Goal: Information Seeking & Learning: Learn about a topic

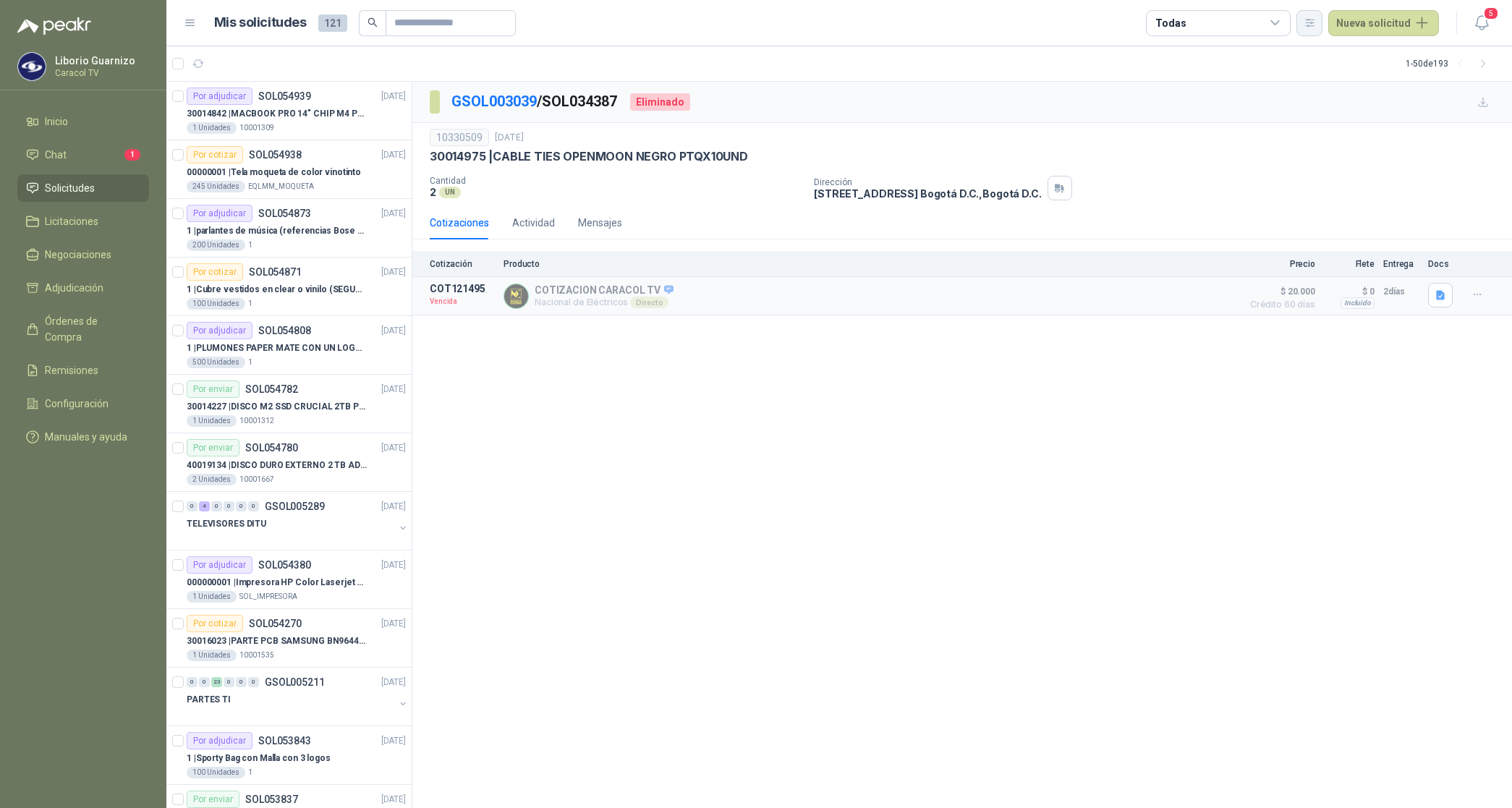
click at [1310, 20] on icon "button" at bounding box center [1309, 23] width 12 height 12
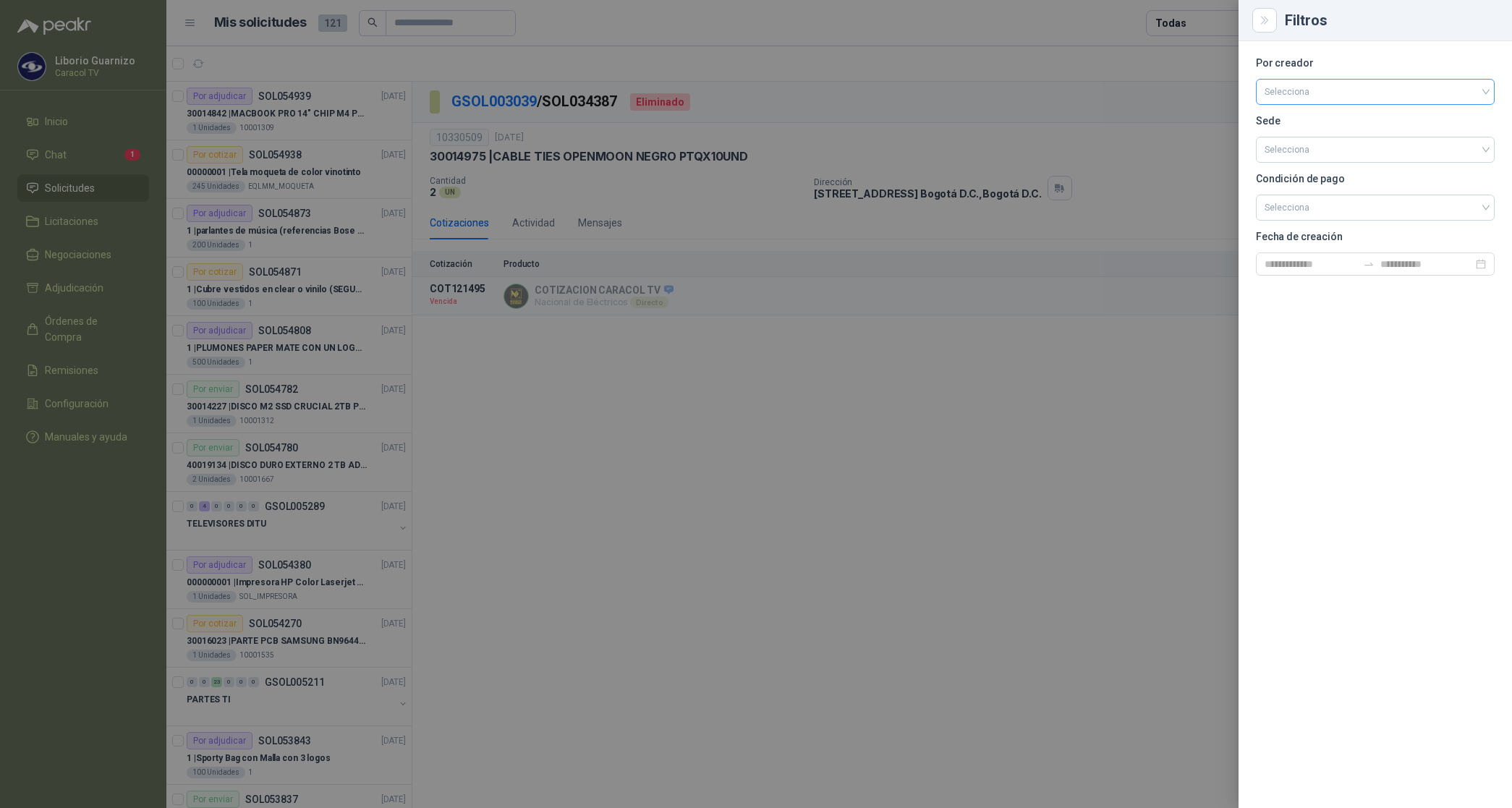
click at [1328, 98] on input "search" at bounding box center [1375, 91] width 221 height 22
click at [1329, 168] on div "[PERSON_NAME]" at bounding box center [1375, 168] width 216 height 16
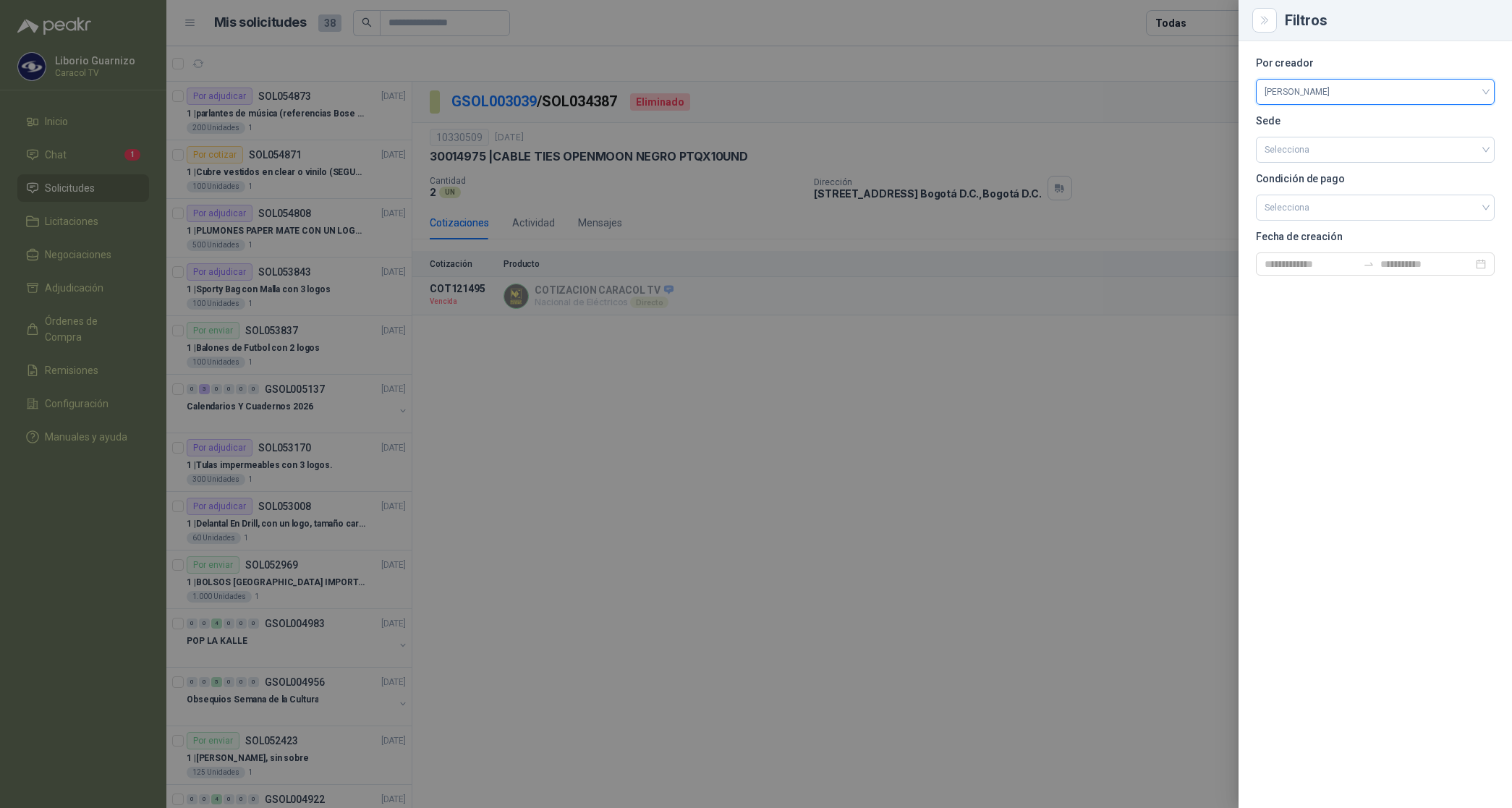
click at [1180, 26] on div at bounding box center [756, 404] width 1512 height 808
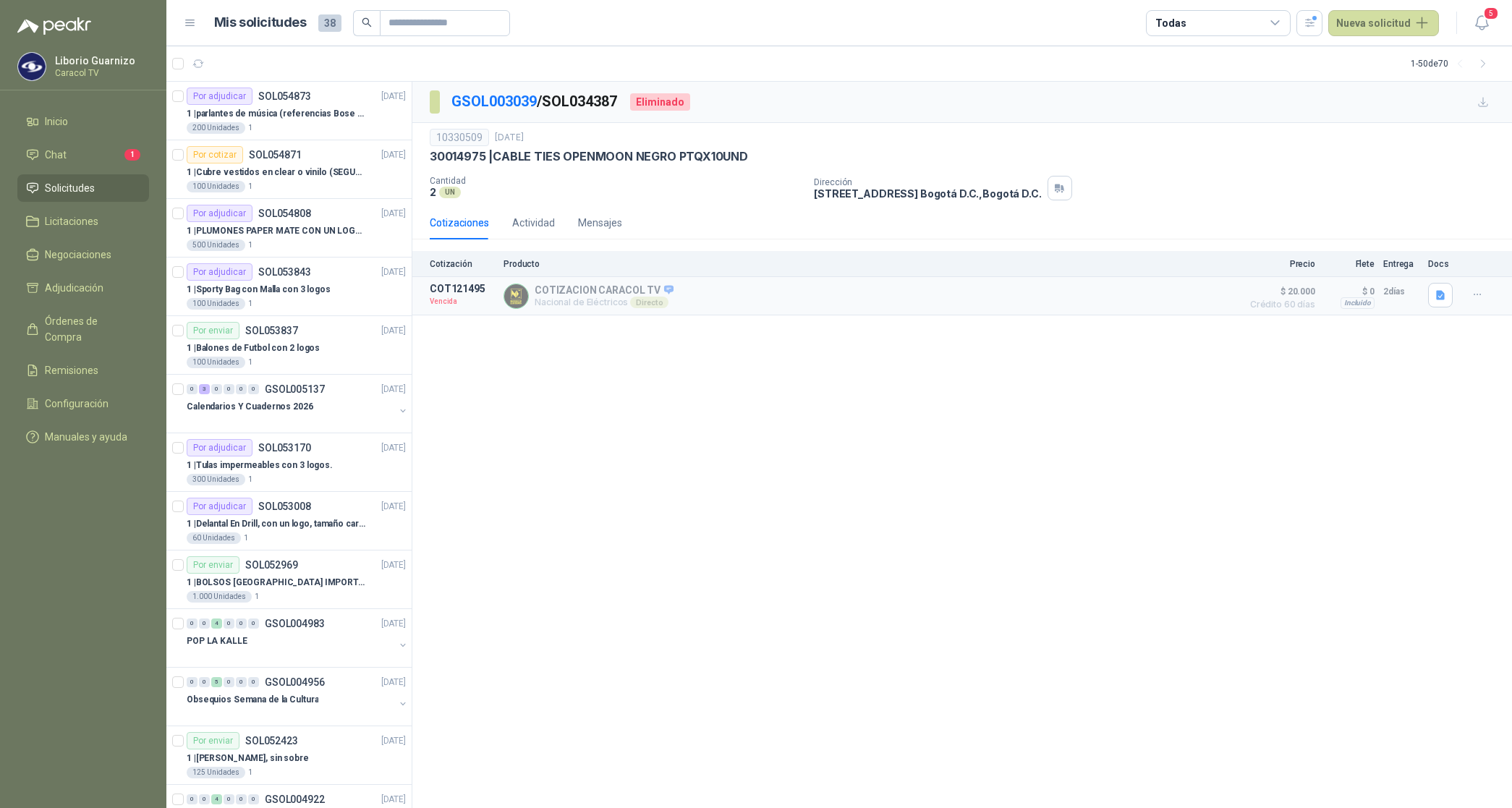
click at [1179, 16] on div "Todas" at bounding box center [1170, 23] width 31 height 16
click at [1202, 81] on div "1 Por cotizar" at bounding box center [1197, 83] width 70 height 12
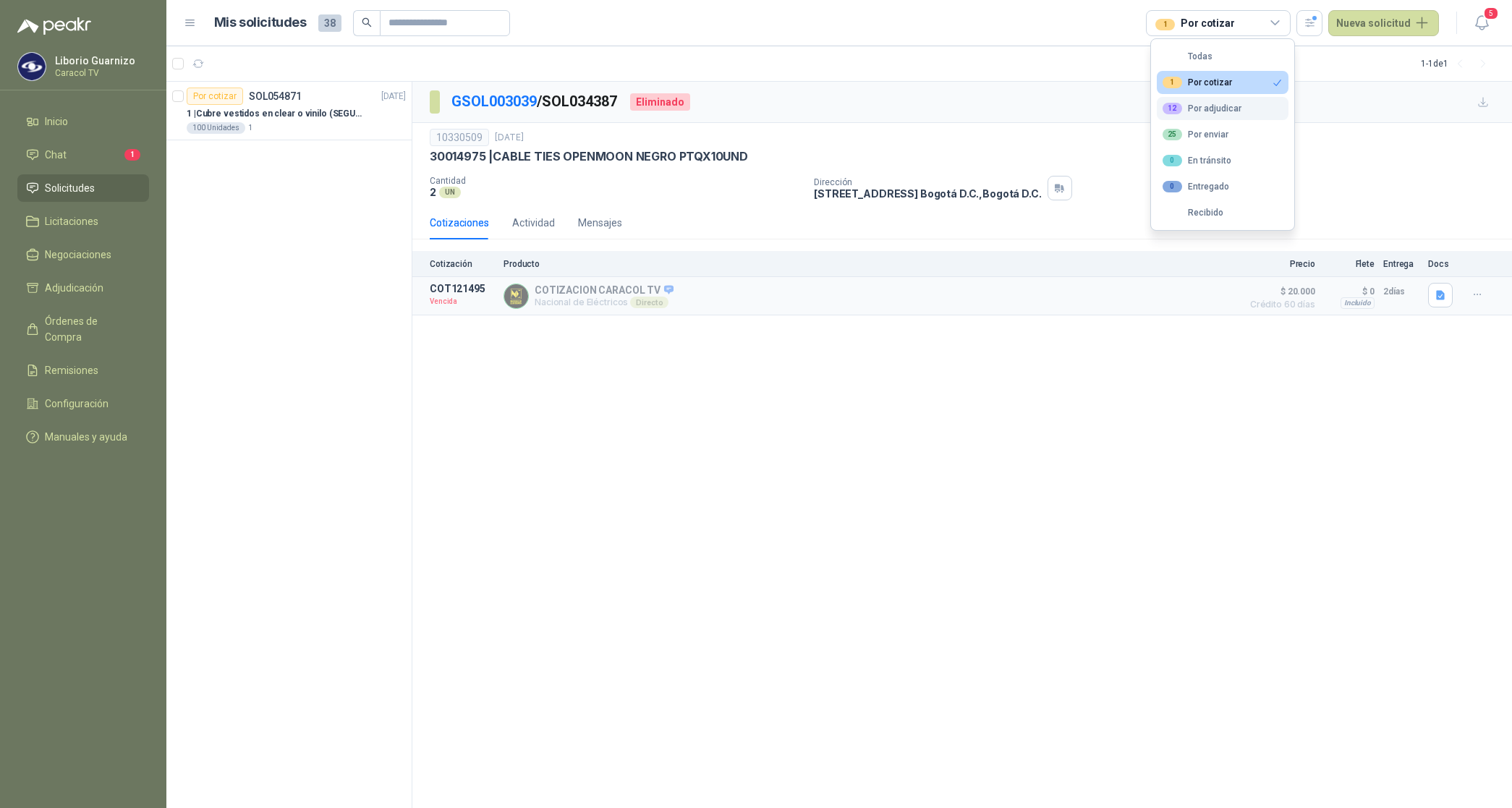
click at [1210, 103] on div "12 Por adjudicar" at bounding box center [1202, 108] width 79 height 12
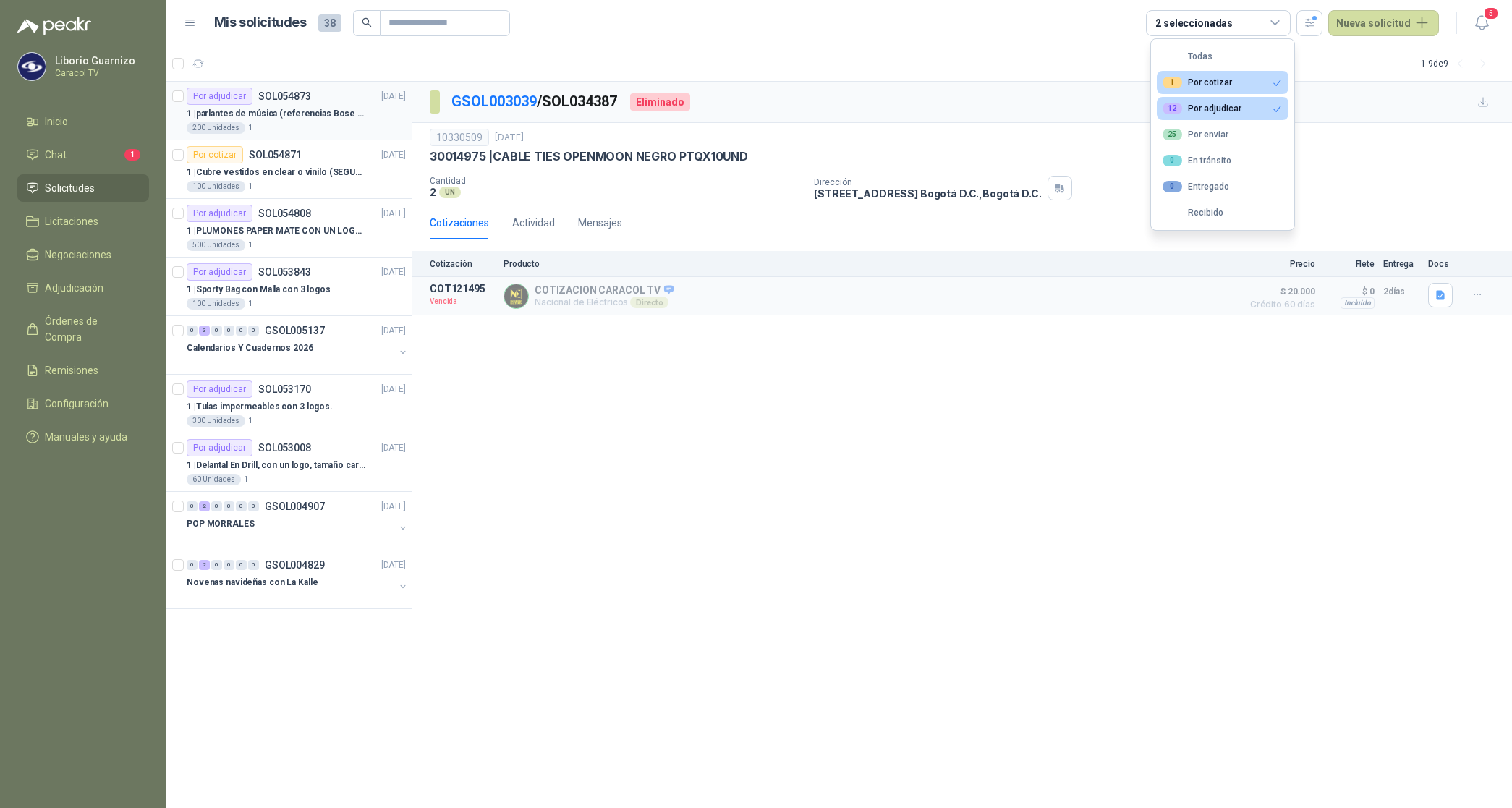
click at [326, 124] on div "200 Unidades 1" at bounding box center [296, 128] width 219 height 12
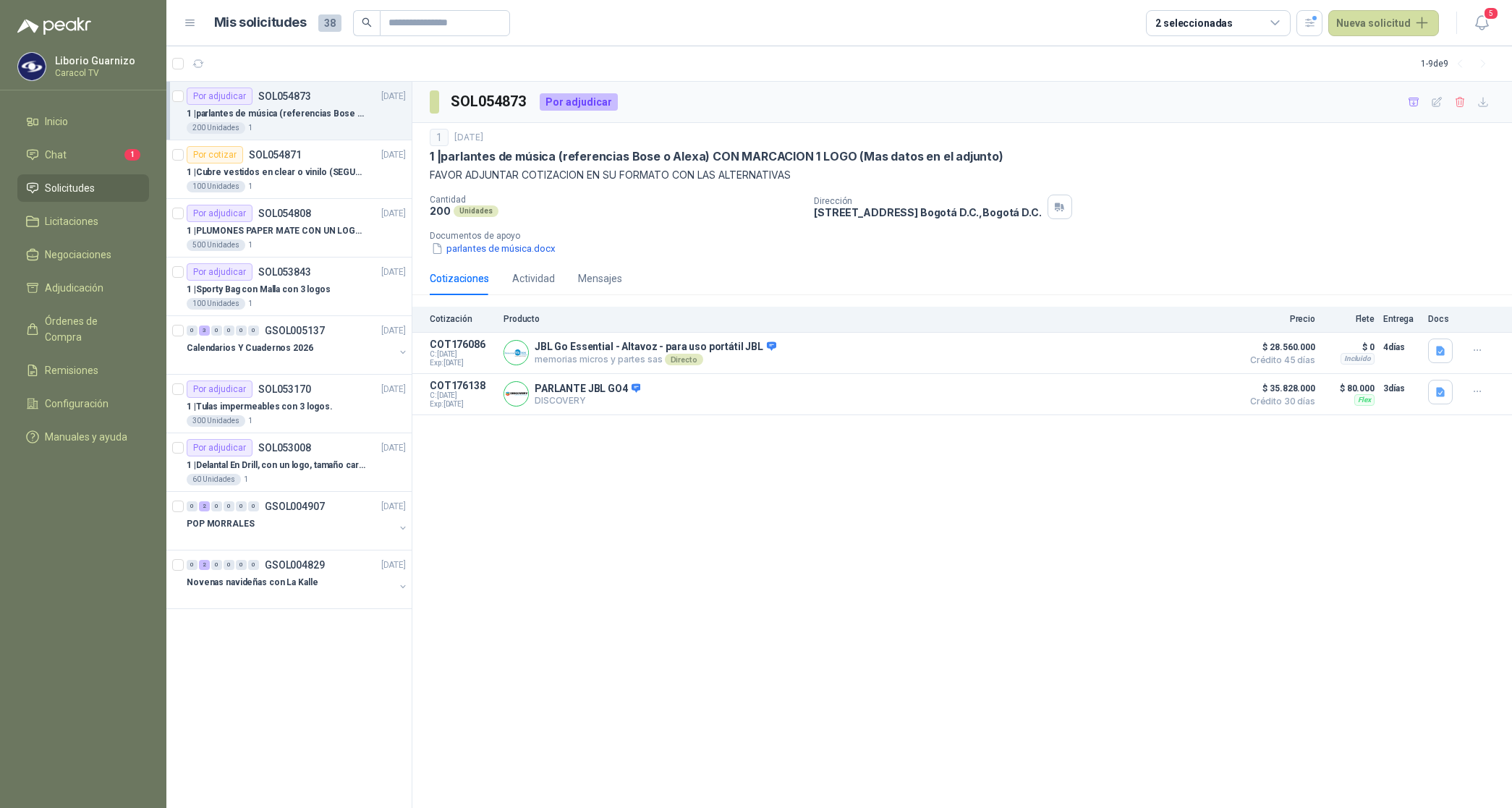
click at [320, 117] on p "1 | parlantes de música (referencias Bose o Alexa) CON MARCACION 1 LOGO (Mas da…" at bounding box center [277, 113] width 180 height 14
click at [319, 185] on div "100 Unidades 1" at bounding box center [296, 187] width 219 height 12
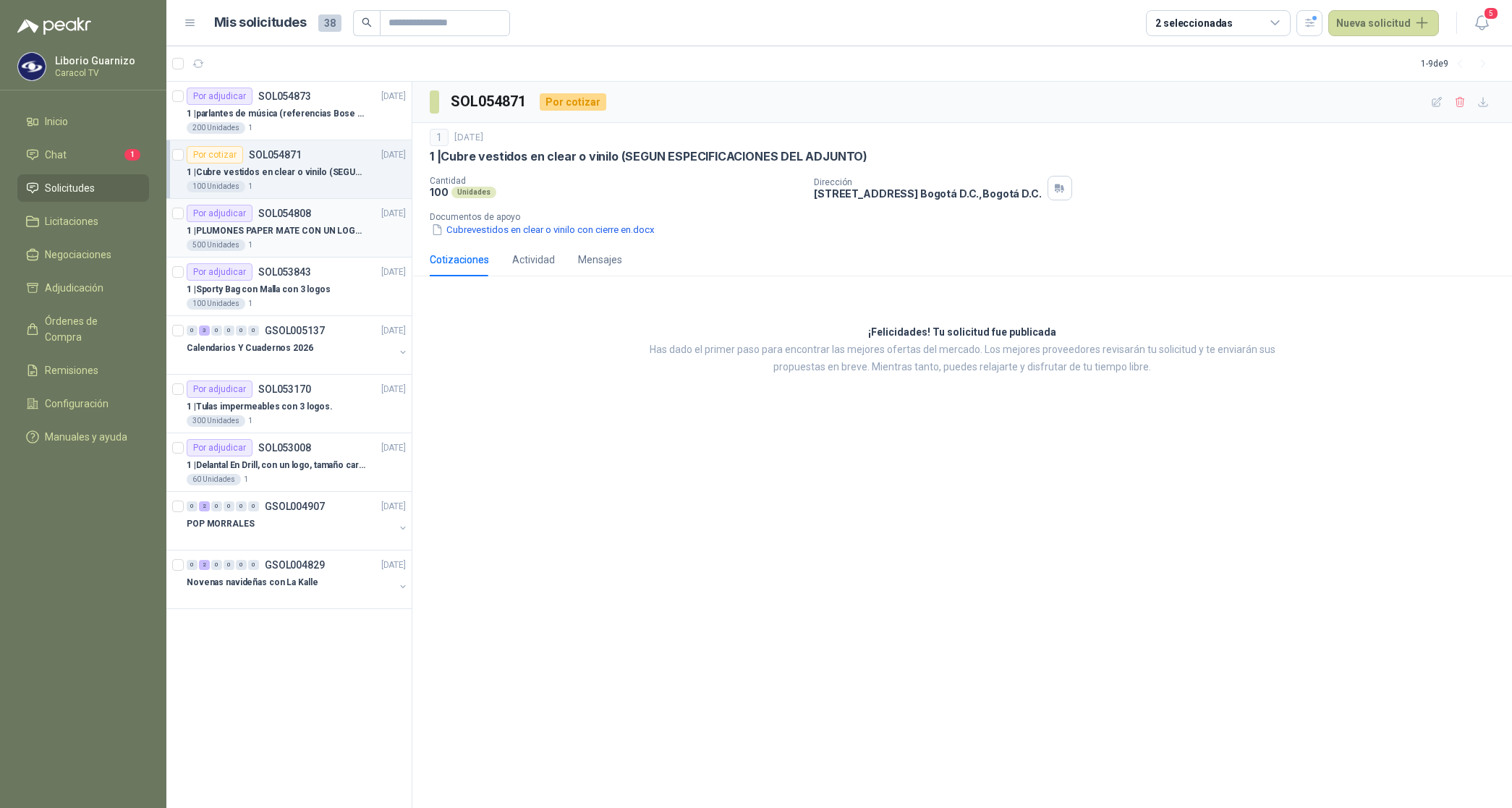
click at [301, 224] on p "1 | PLUMONES PAPER MATE CON UN LOGO (SEGUN REF.ADJUNTA)" at bounding box center [277, 231] width 180 height 14
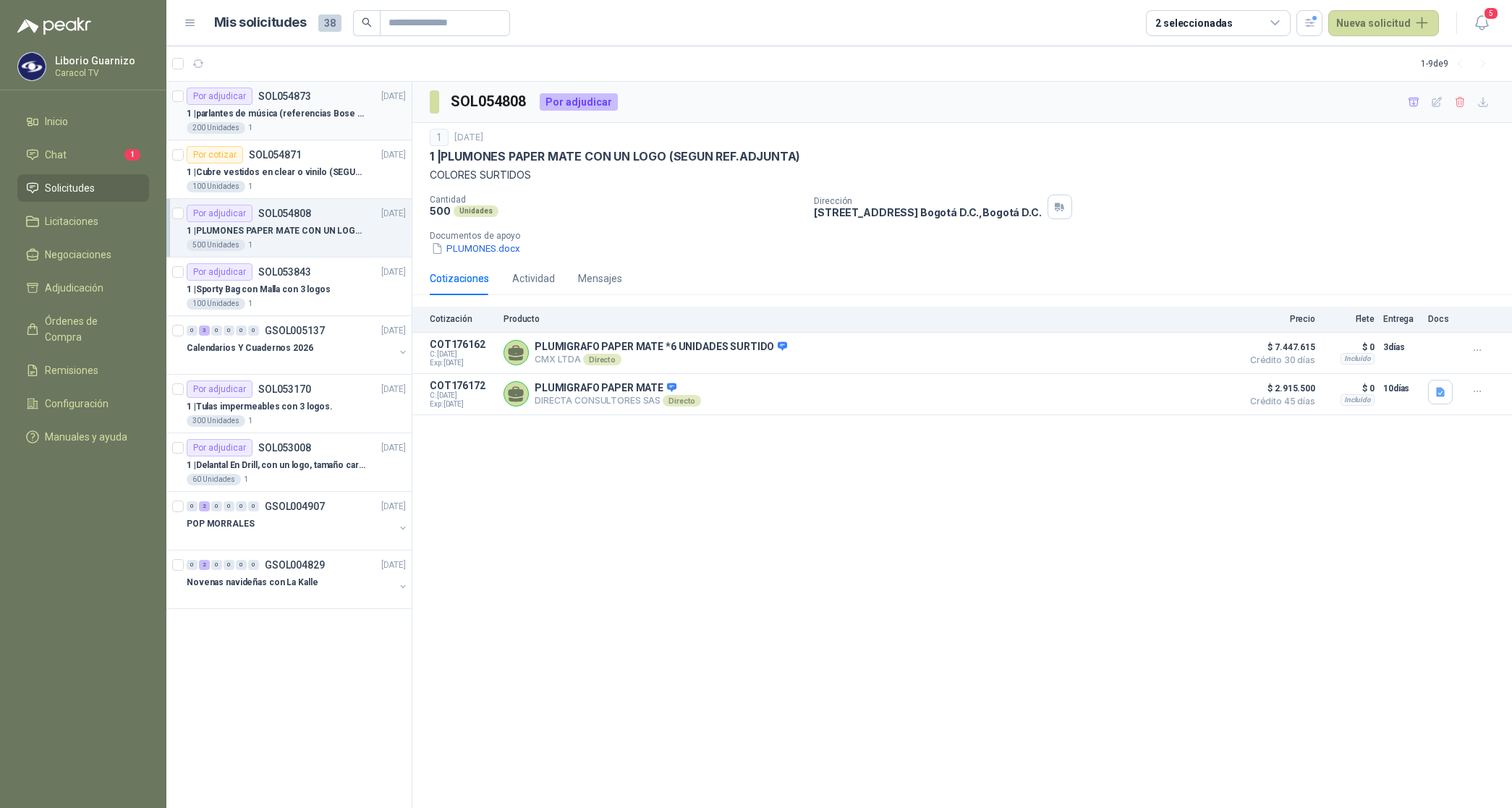
click at [313, 119] on p "1 | parlantes de música (referencias Bose o Alexa) CON MARCACION 1 LOGO (Mas da…" at bounding box center [277, 113] width 180 height 14
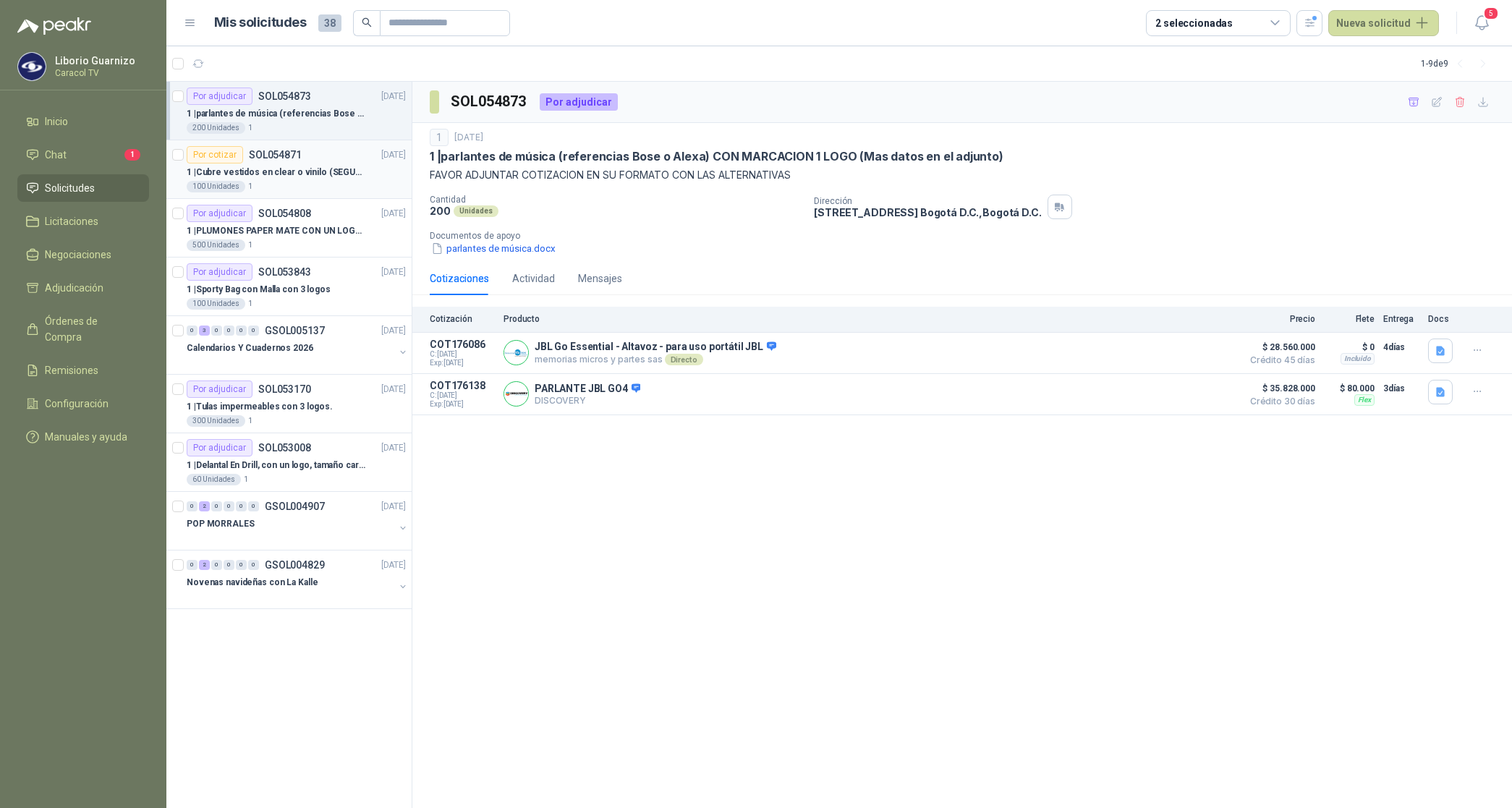
click at [326, 160] on div "Por cotizar SOL054871 [DATE]" at bounding box center [296, 155] width 219 height 18
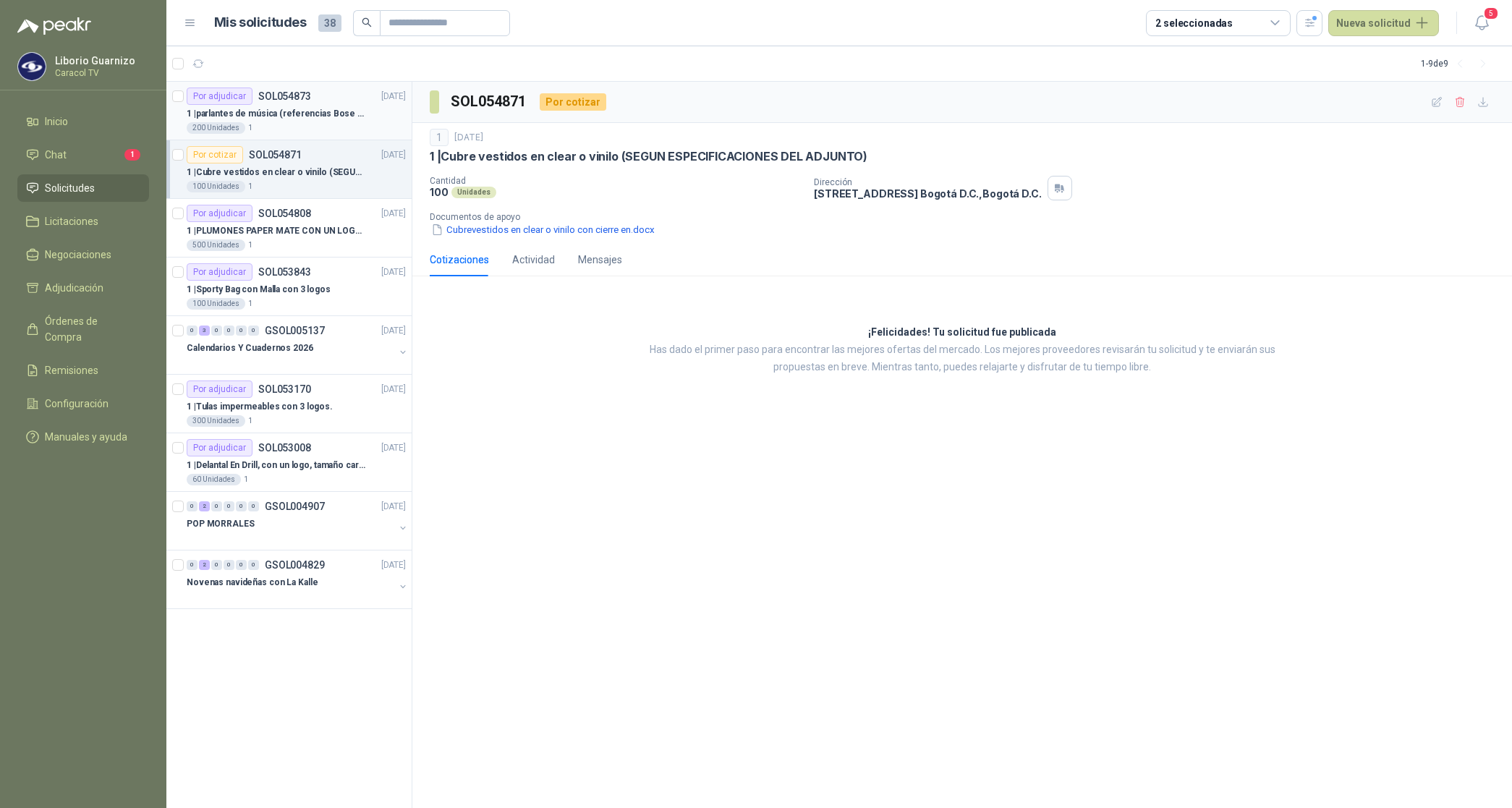
click at [316, 108] on p "1 | parlantes de música (referencias Bose o Alexa) CON MARCACION 1 LOGO (Mas da…" at bounding box center [277, 113] width 180 height 14
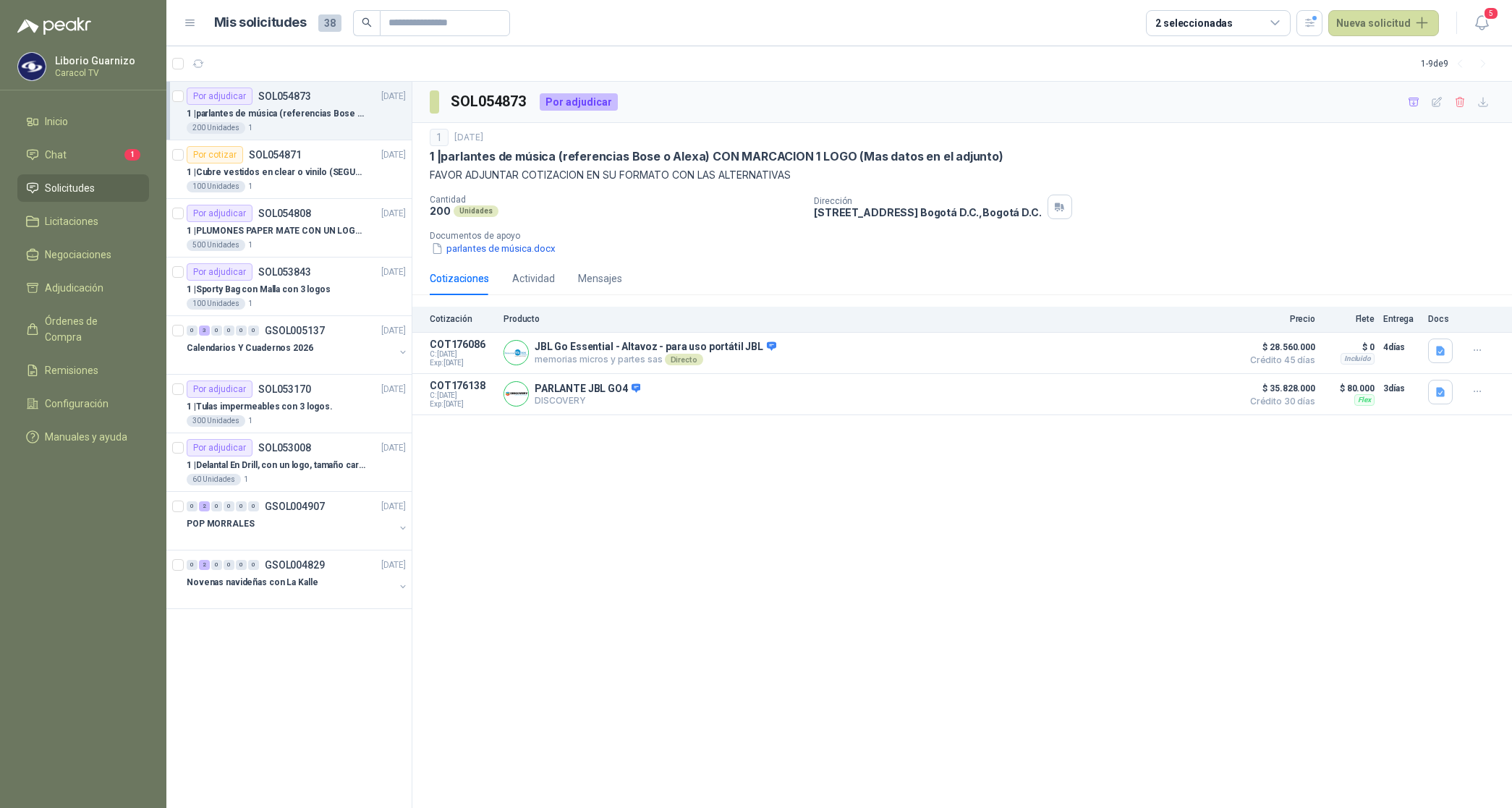
click at [297, 105] on div "1 | parlantes de música (referencias Bose o Alexa) CON MARCACION 1 LOGO (Mas da…" at bounding box center [296, 113] width 219 height 18
click at [270, 179] on div "1 | Cubre vestidos en clear o vinilo (SEGUN ESPECIFICACIONES DEL ADJUNTO) 100 U…" at bounding box center [296, 178] width 219 height 29
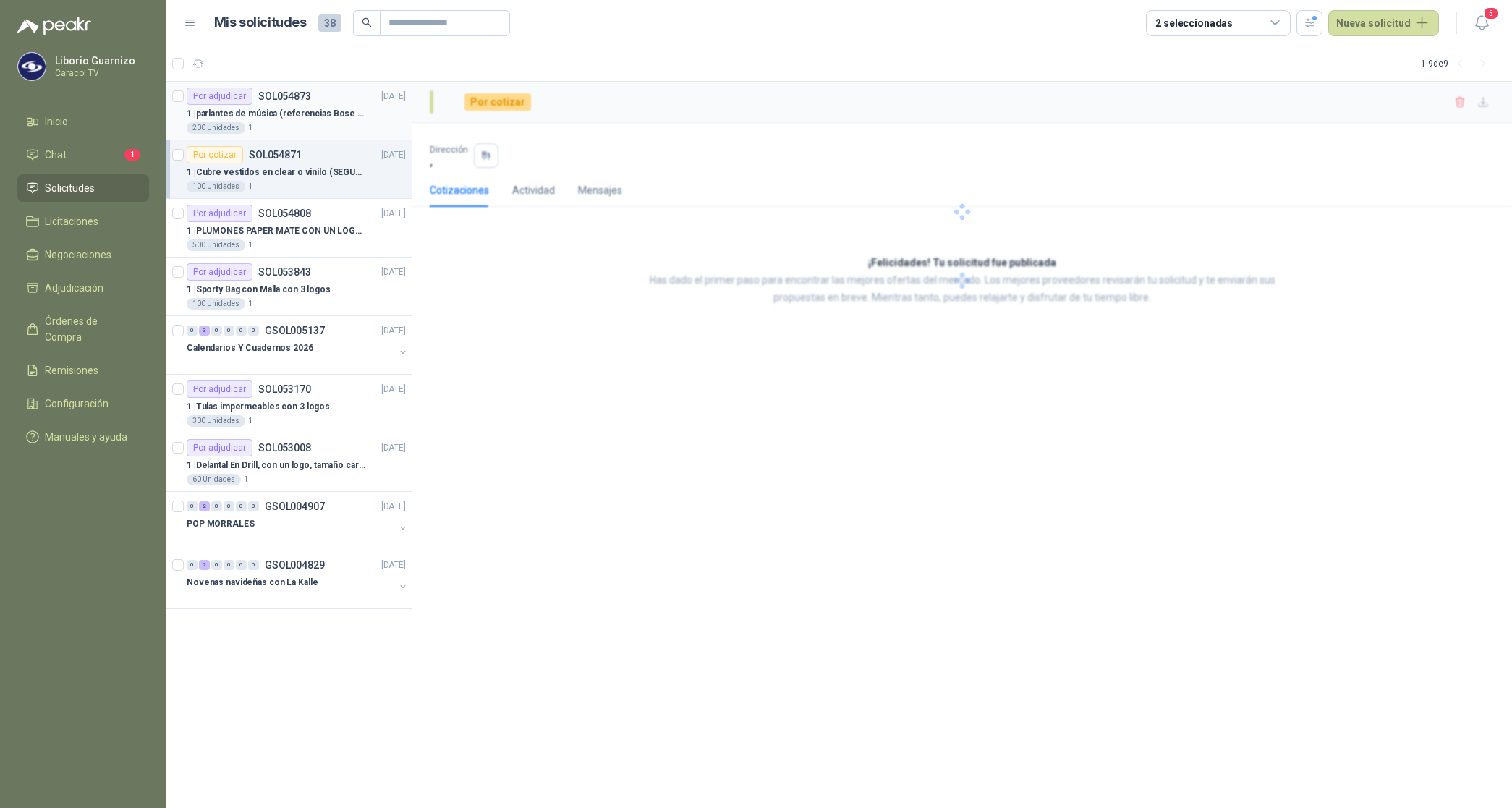
click at [334, 112] on p "1 | parlantes de música (referencias Bose o Alexa) CON MARCACION 1 LOGO (Mas da…" at bounding box center [277, 113] width 180 height 14
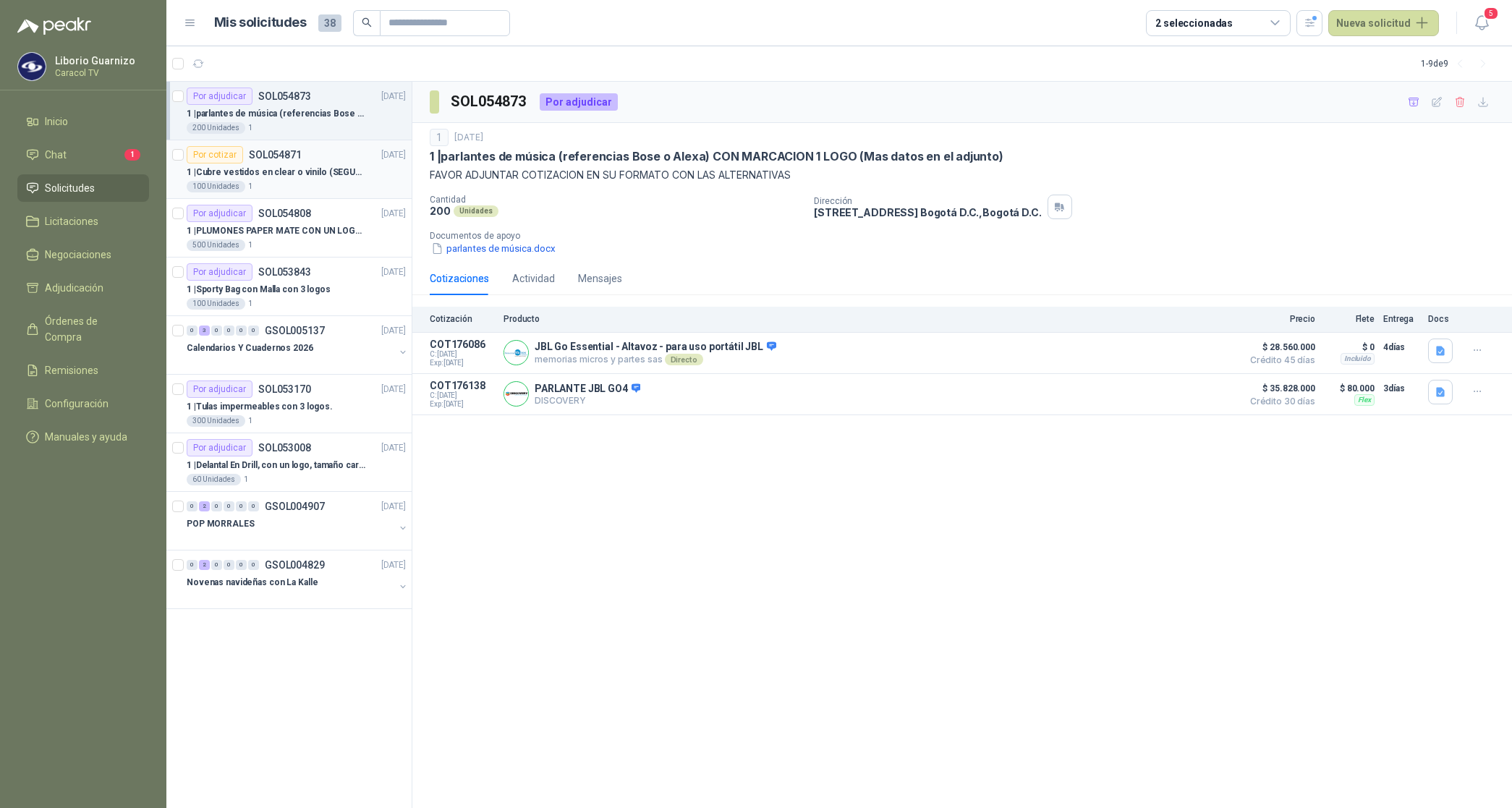
click at [293, 175] on p "1 | Cubre vestidos en clear o vinilo (SEGUN ESPECIFICACIONES DEL ADJUNTO)" at bounding box center [277, 172] width 180 height 14
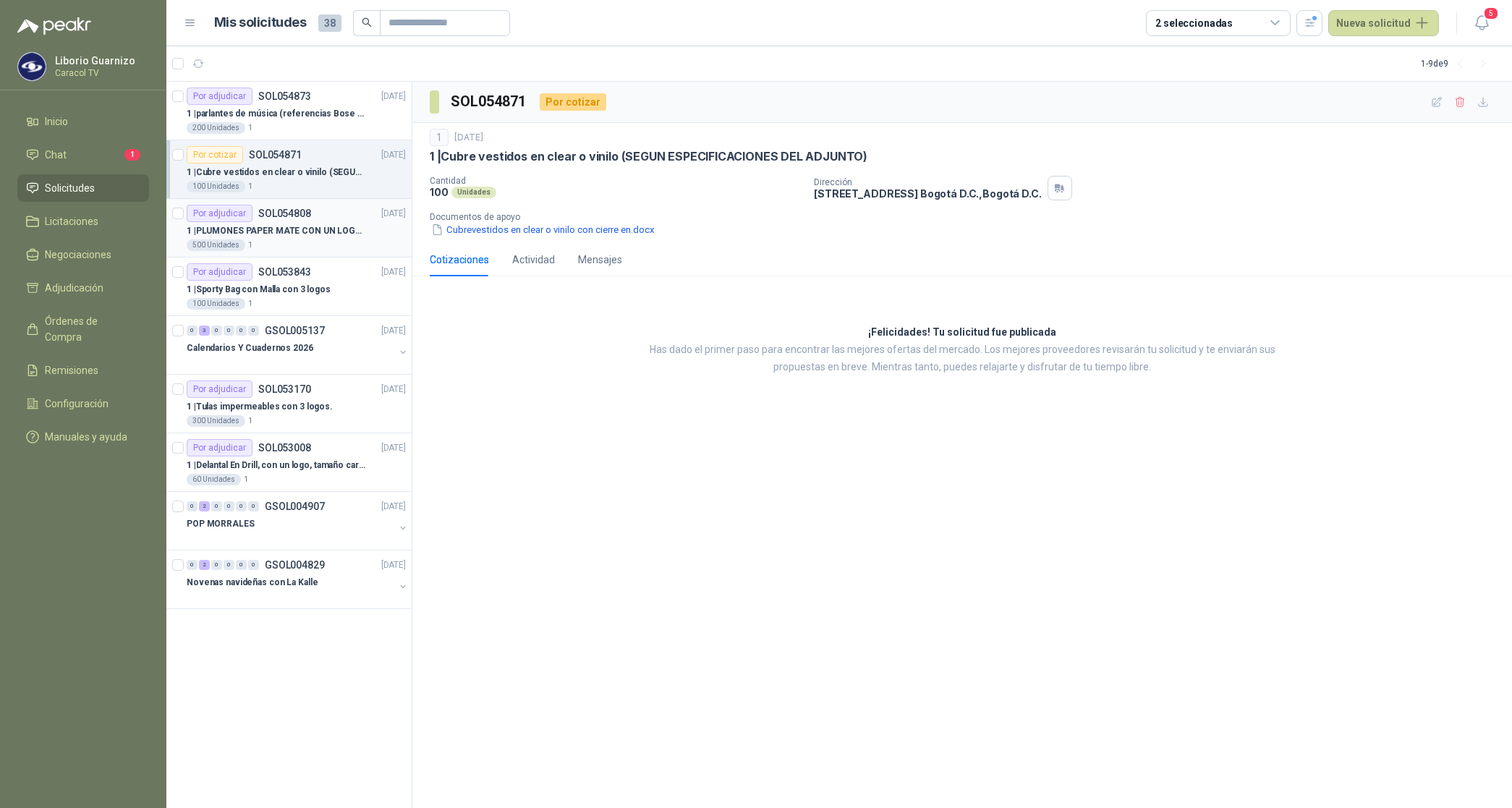
click at [293, 241] on div "500 Unidades 1" at bounding box center [296, 245] width 219 height 12
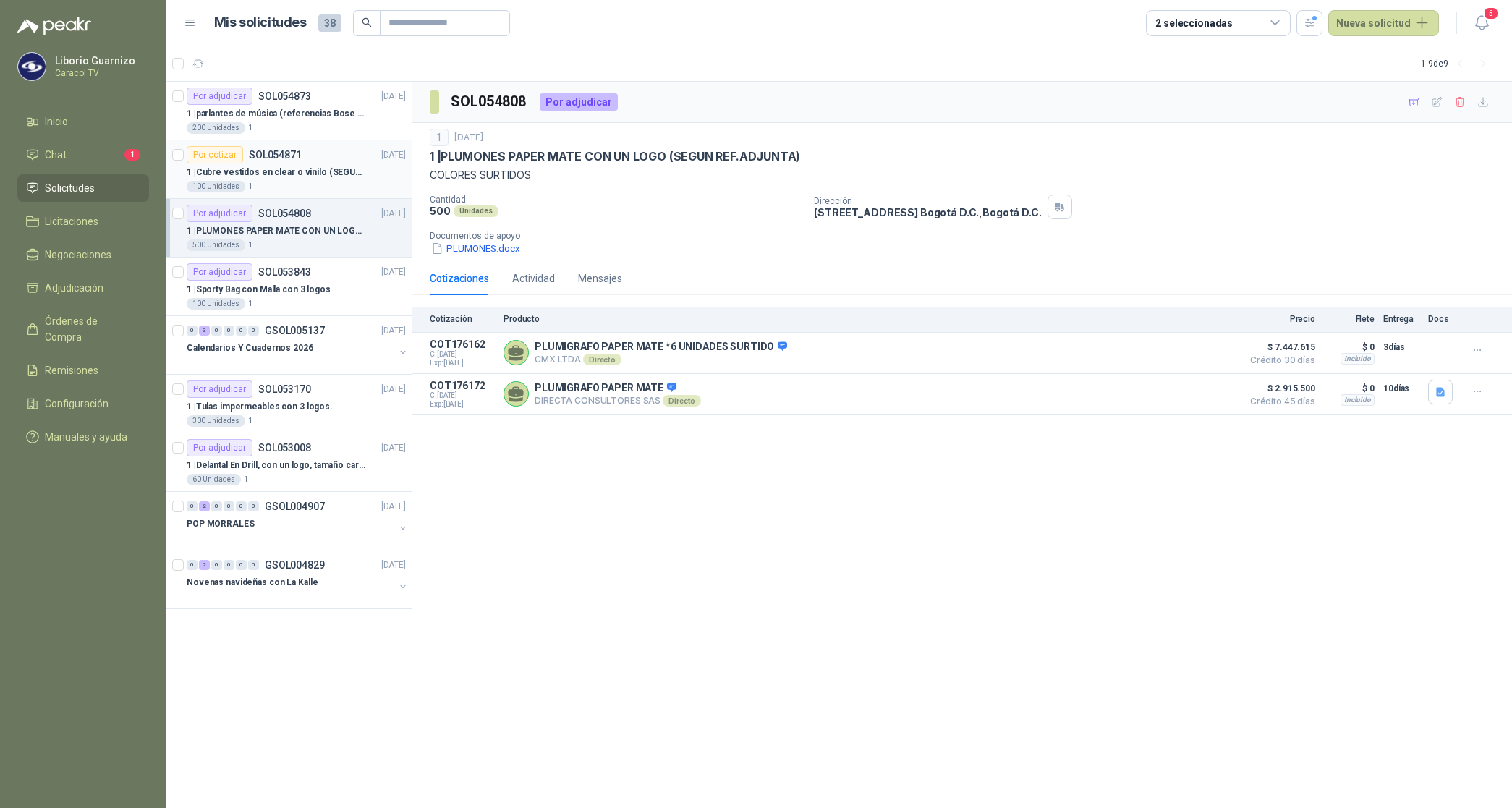
click at [304, 175] on p "1 | Cubre vestidos en clear o vinilo (SEGUN ESPECIFICACIONES DEL ADJUNTO)" at bounding box center [277, 172] width 180 height 14
